Goal: Task Accomplishment & Management: Complete application form

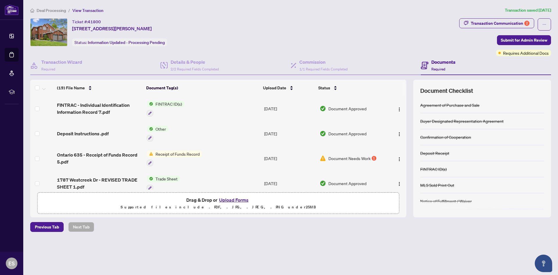
click at [226, 199] on button "Upload Forms" at bounding box center [234, 200] width 33 height 8
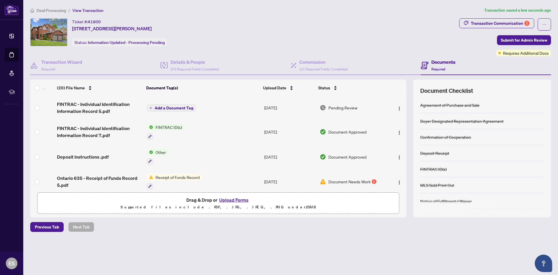
click at [172, 107] on span "Add a Document Tag" at bounding box center [174, 108] width 39 height 4
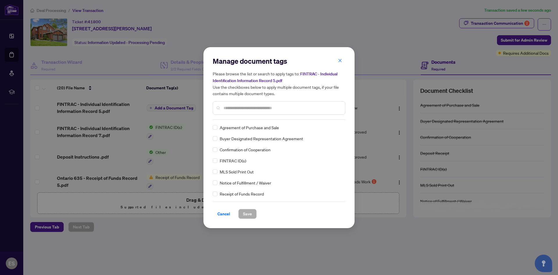
click at [230, 162] on span "FINTRAC ID(s)" at bounding box center [233, 160] width 26 height 6
click at [248, 210] on span "Save" at bounding box center [247, 213] width 9 height 9
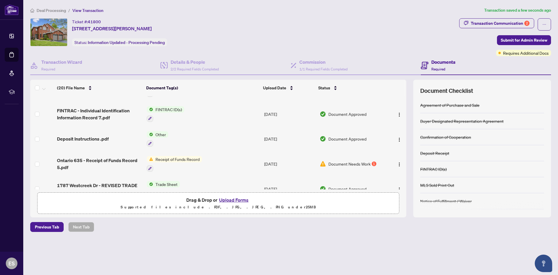
scroll to position [29, 0]
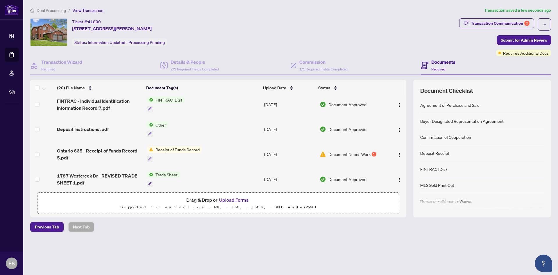
click at [177, 148] on span "Receipt of Funds Record" at bounding box center [177, 149] width 49 height 6
click at [176, 176] on span "Receipt of Funds Record" at bounding box center [173, 178] width 49 height 6
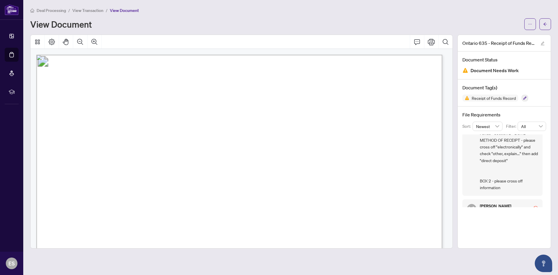
click at [478, 117] on h4 "File Requirements" at bounding box center [505, 114] width 84 height 7
click at [546, 21] on span "button" at bounding box center [546, 23] width 4 height 9
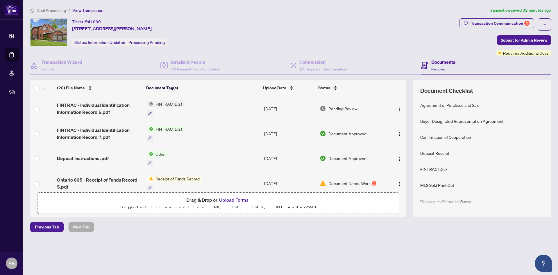
click at [236, 200] on button "Upload Forms" at bounding box center [234, 200] width 33 height 8
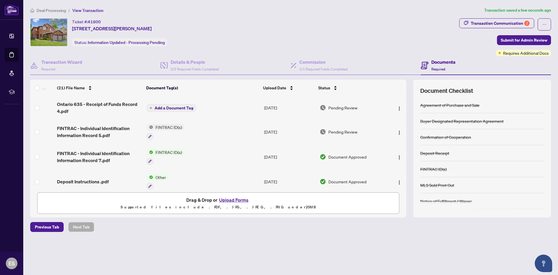
click at [163, 106] on span "Add a Document Tag" at bounding box center [174, 108] width 39 height 4
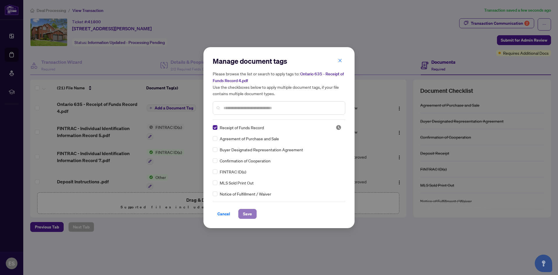
click at [247, 214] on span "Save" at bounding box center [247, 213] width 9 height 9
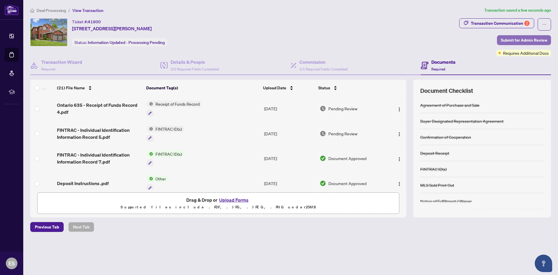
click at [519, 38] on span "Submit for Admin Review" at bounding box center [524, 39] width 47 height 9
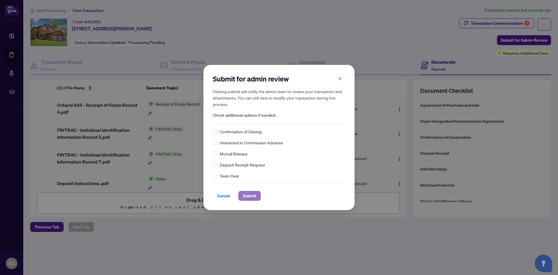
click at [255, 194] on span "Submit" at bounding box center [249, 195] width 13 height 9
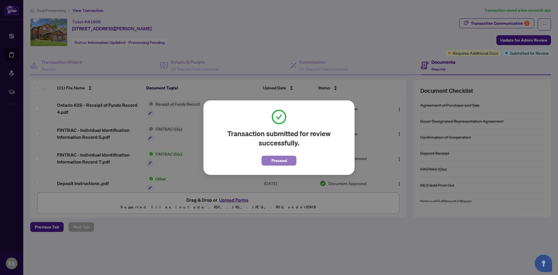
click at [272, 161] on span "Proceed" at bounding box center [279, 160] width 15 height 9
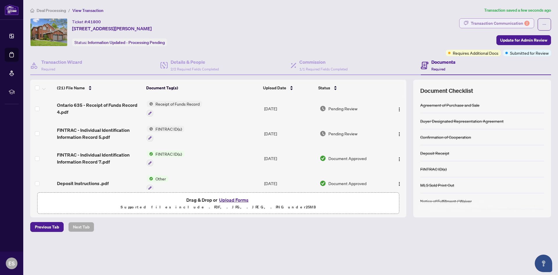
click at [476, 23] on div "Transaction Communication 2" at bounding box center [500, 23] width 59 height 9
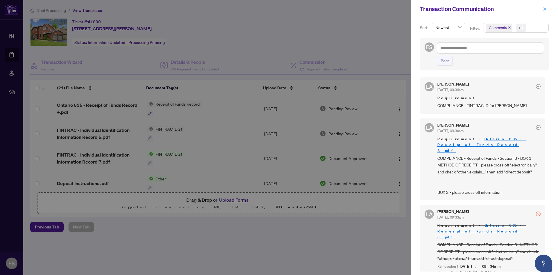
click at [546, 9] on icon "close" at bounding box center [545, 9] width 4 height 4
